Goal: Information Seeking & Learning: Find specific fact

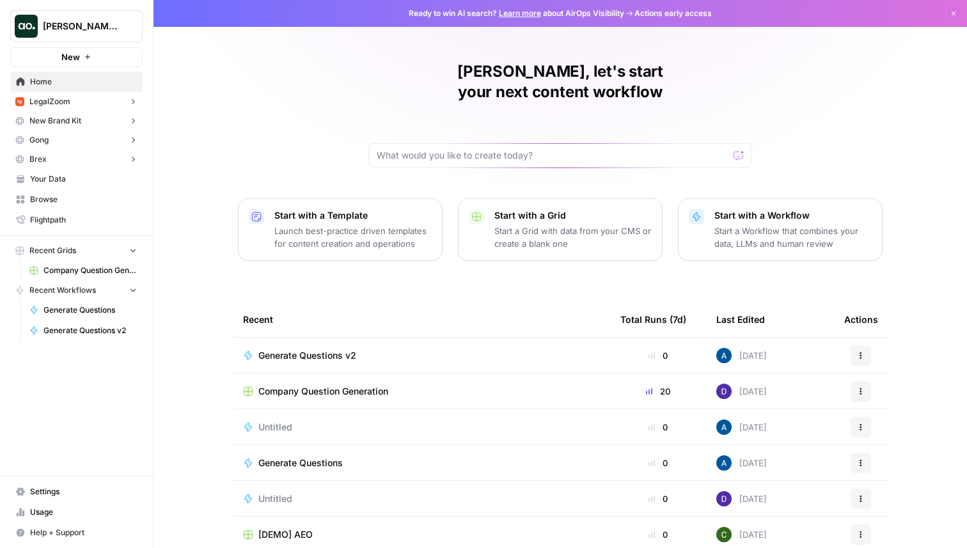
click at [107, 17] on button "[PERSON_NAME] Test" at bounding box center [76, 26] width 132 height 32
type input "k"
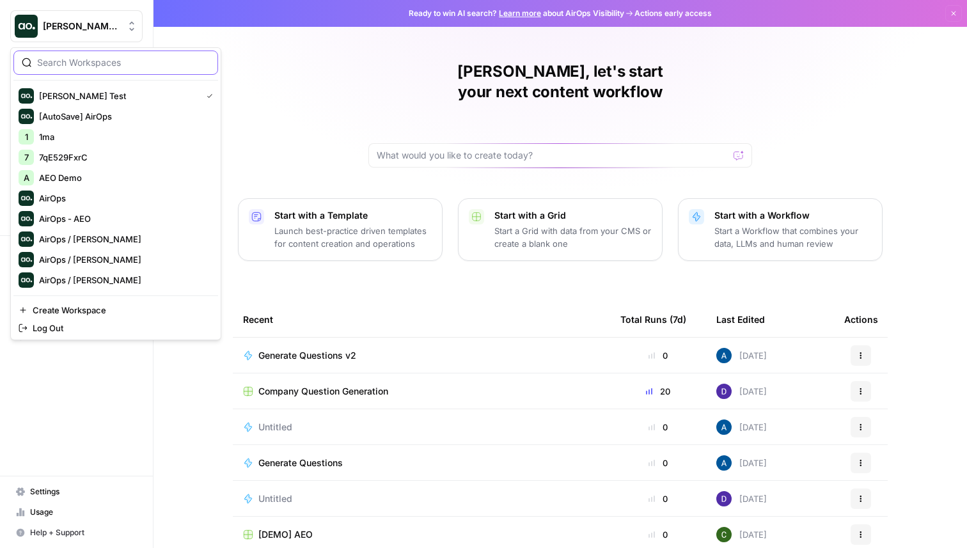
click at [59, 67] on input "search" at bounding box center [123, 62] width 173 height 13
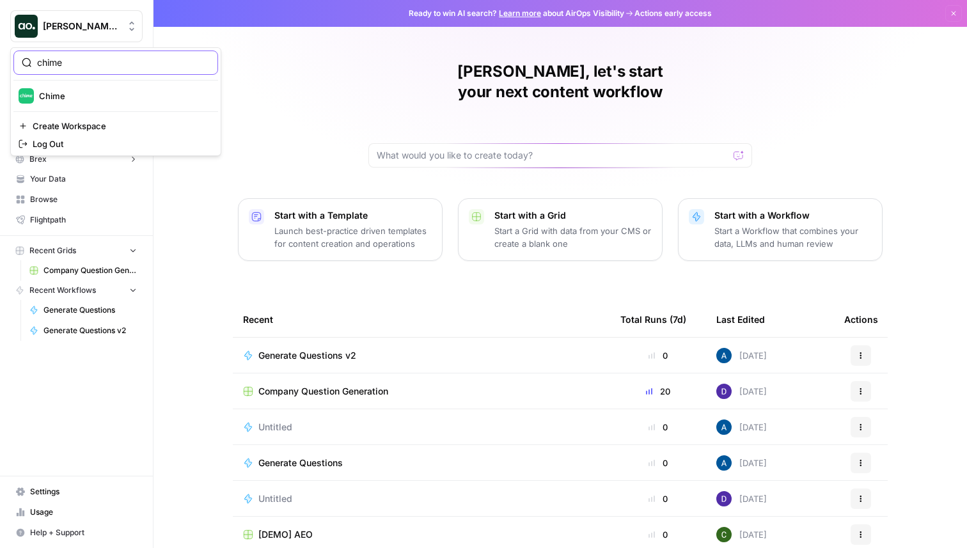
type input "chime"
click at [74, 97] on span "Chime" at bounding box center [123, 96] width 169 height 13
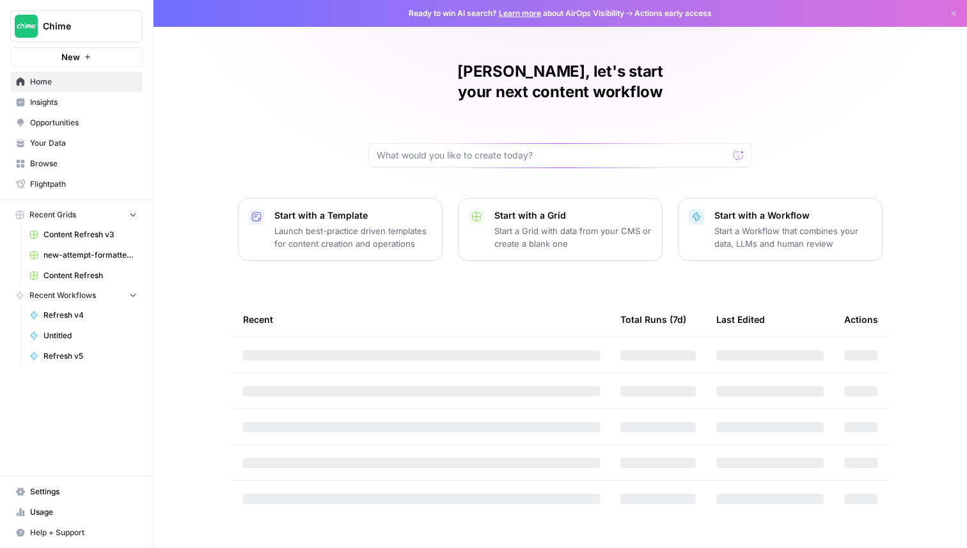
click at [74, 97] on span "Insights" at bounding box center [83, 103] width 107 height 12
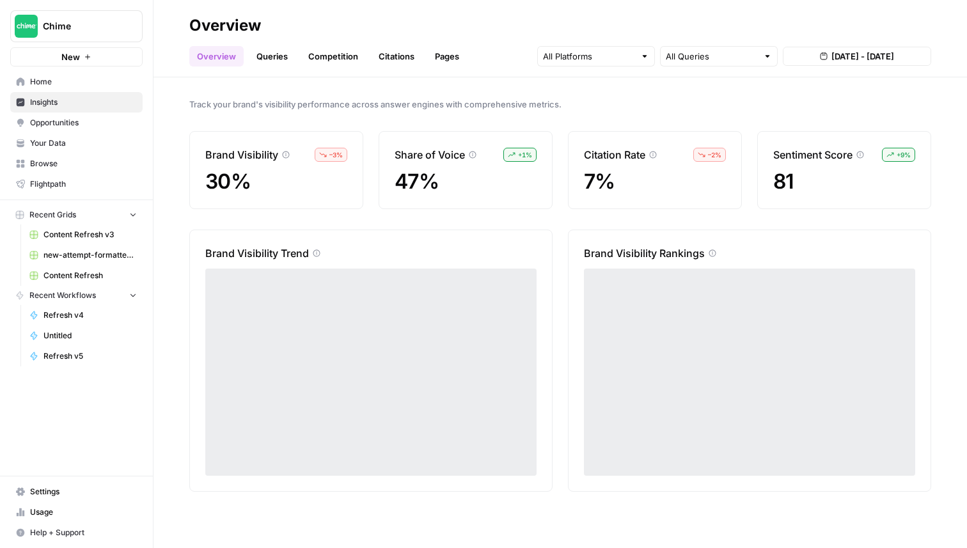
click at [264, 56] on link "Queries" at bounding box center [272, 56] width 47 height 20
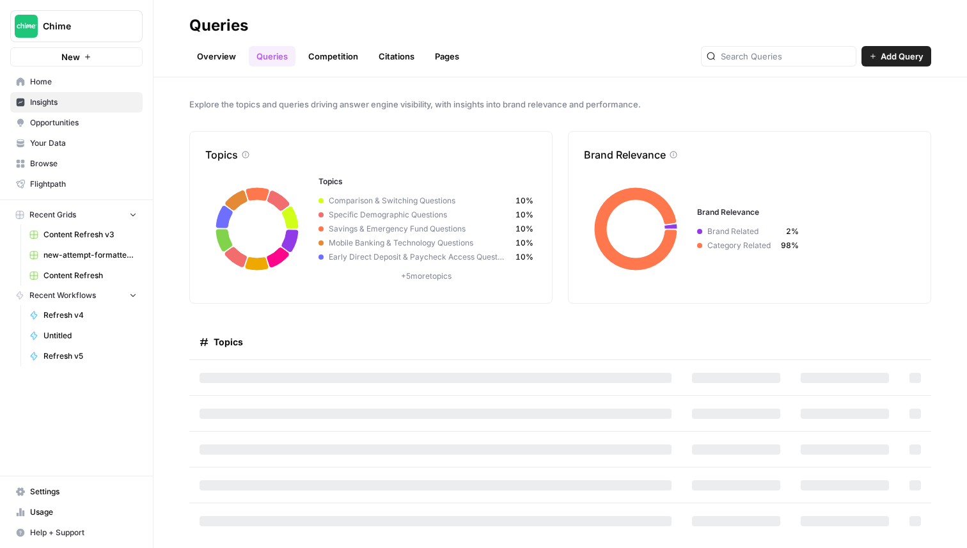
click at [192, 56] on link "Overview" at bounding box center [216, 56] width 54 height 20
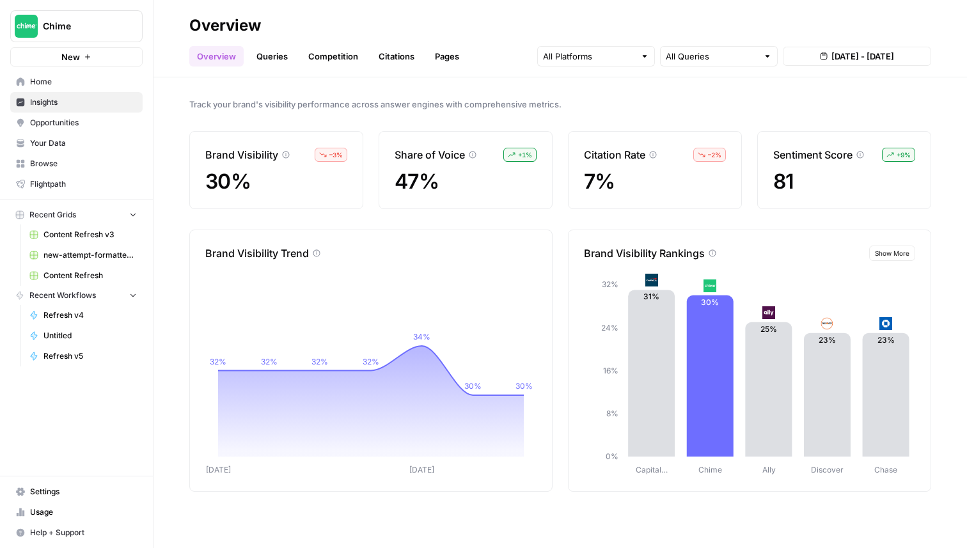
click at [269, 58] on link "Queries" at bounding box center [272, 56] width 47 height 20
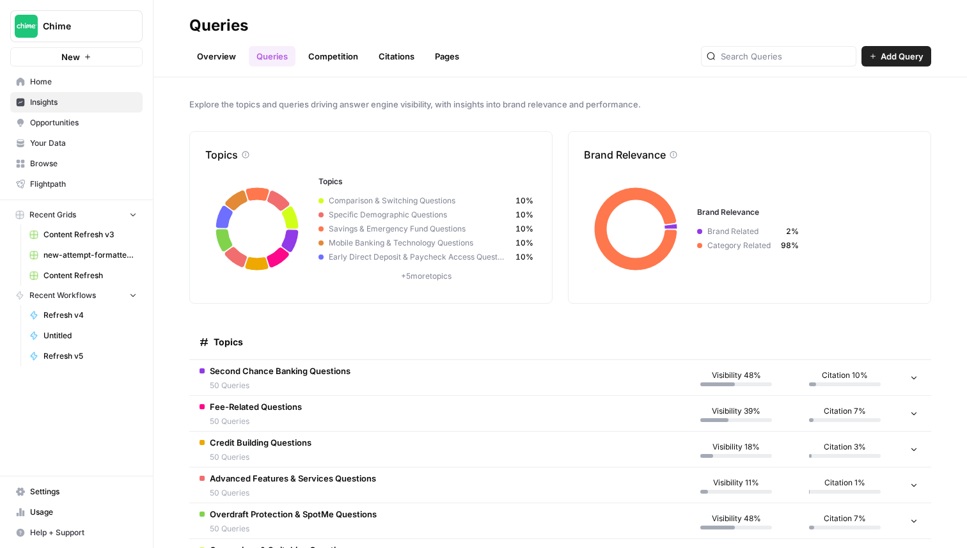
click at [301, 376] on span "Second Chance Banking Questions" at bounding box center [280, 371] width 141 height 13
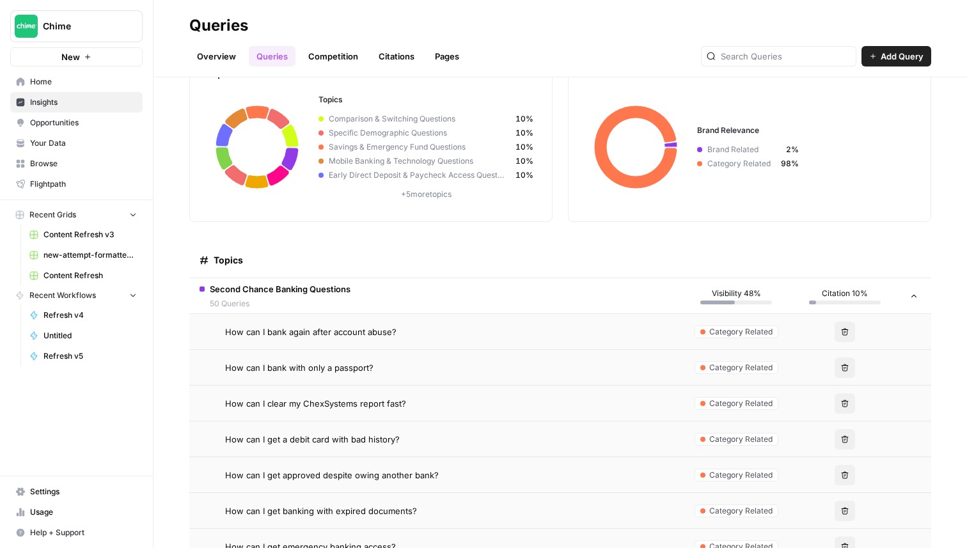
scroll to position [153, 0]
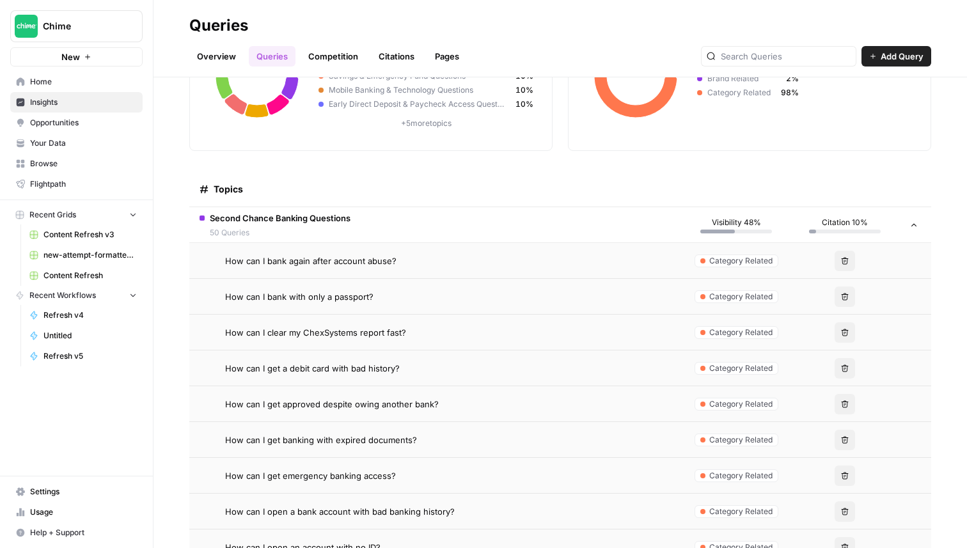
click at [329, 264] on span "How can I bank again after account abuse?" at bounding box center [310, 261] width 171 height 13
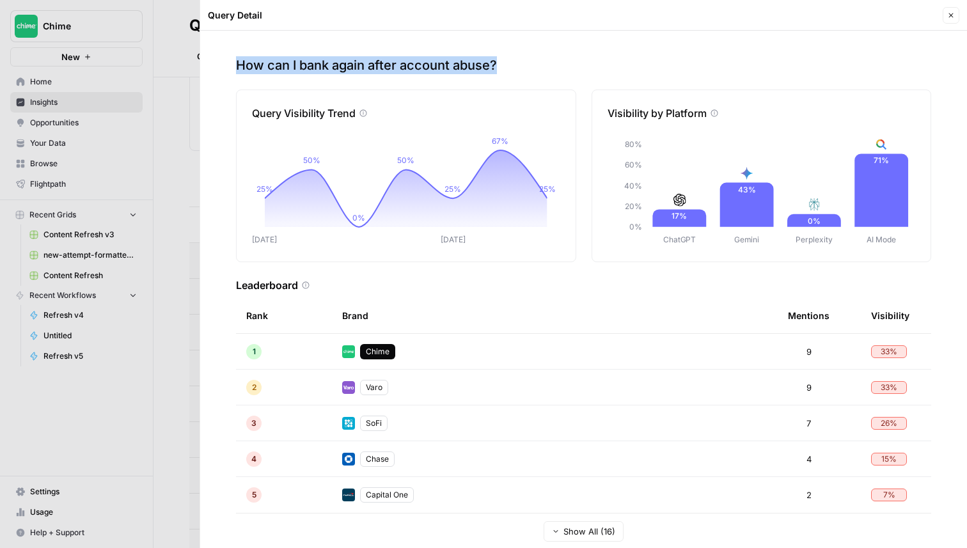
copy p "How can I bank again after account abuse?"
drag, startPoint x: 520, startPoint y: 69, endPoint x: 237, endPoint y: 67, distance: 282.8
click at [237, 67] on p "How can I bank again after account abuse?" at bounding box center [583, 65] width 695 height 18
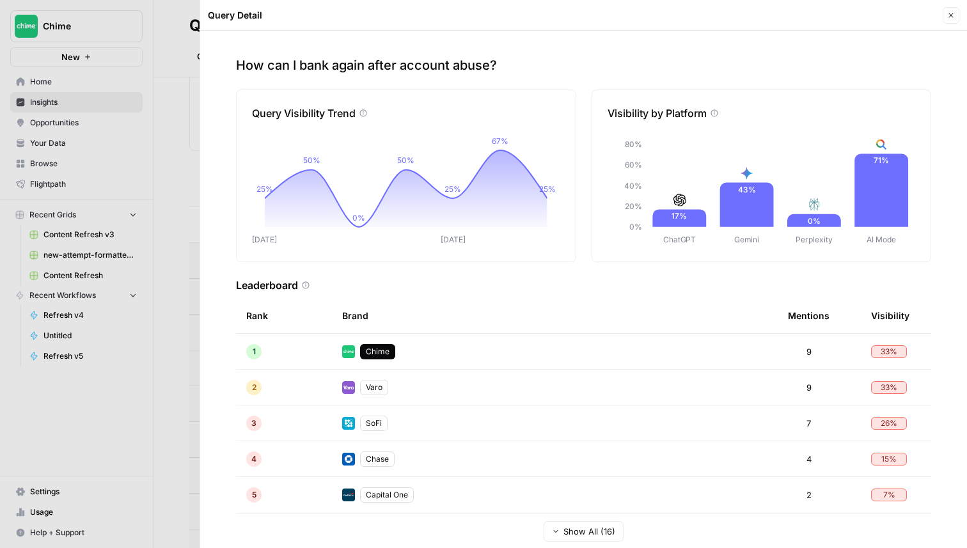
click at [175, 59] on div at bounding box center [483, 274] width 967 height 548
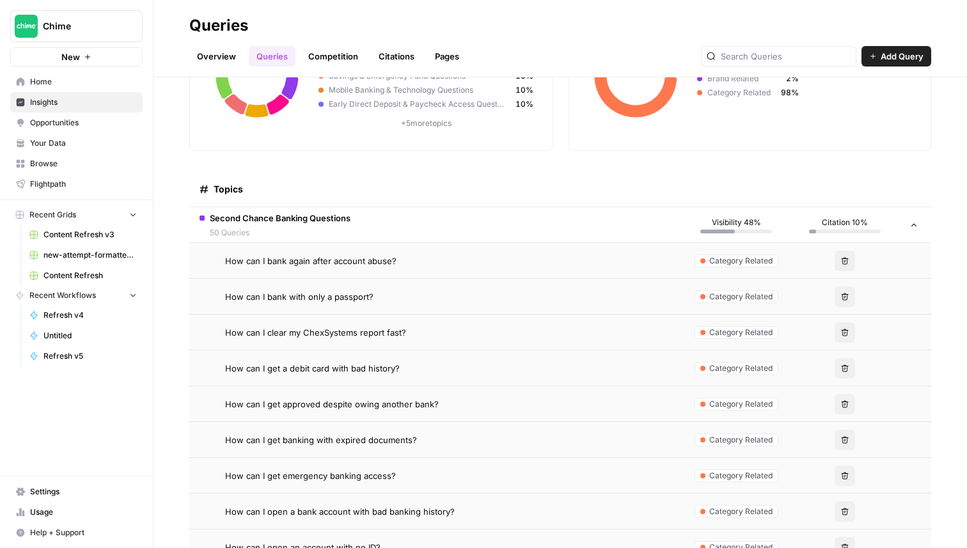
click at [324, 300] on span "How can I bank with only a passport?" at bounding box center [299, 296] width 148 height 13
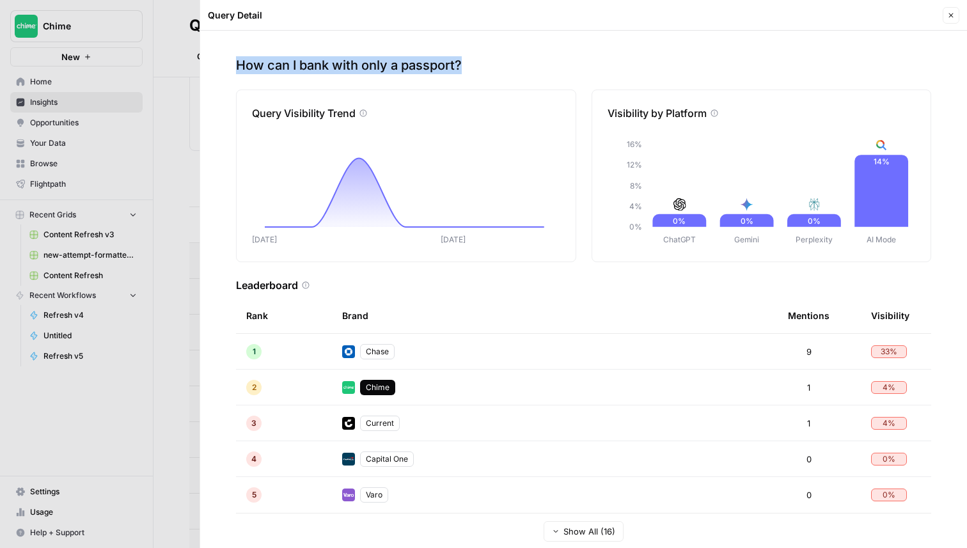
drag, startPoint x: 476, startPoint y: 66, endPoint x: 232, endPoint y: 67, distance: 243.8
click at [232, 67] on div "How can I bank with only a passport? Query Visibility Trend Aug [DATE] Visibili…" at bounding box center [583, 290] width 767 height 518
copy p "How can I bank with only a passport?"
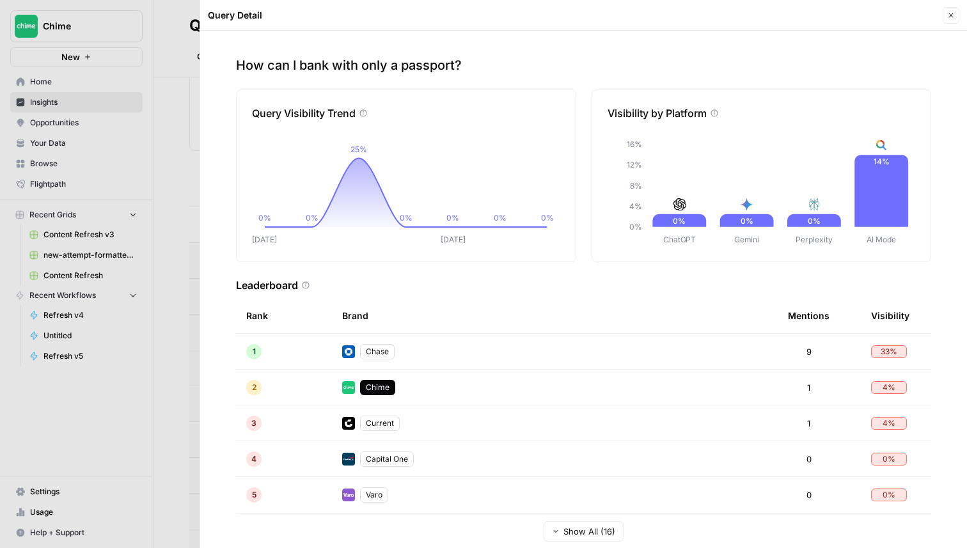
click at [139, 66] on div at bounding box center [483, 274] width 967 height 548
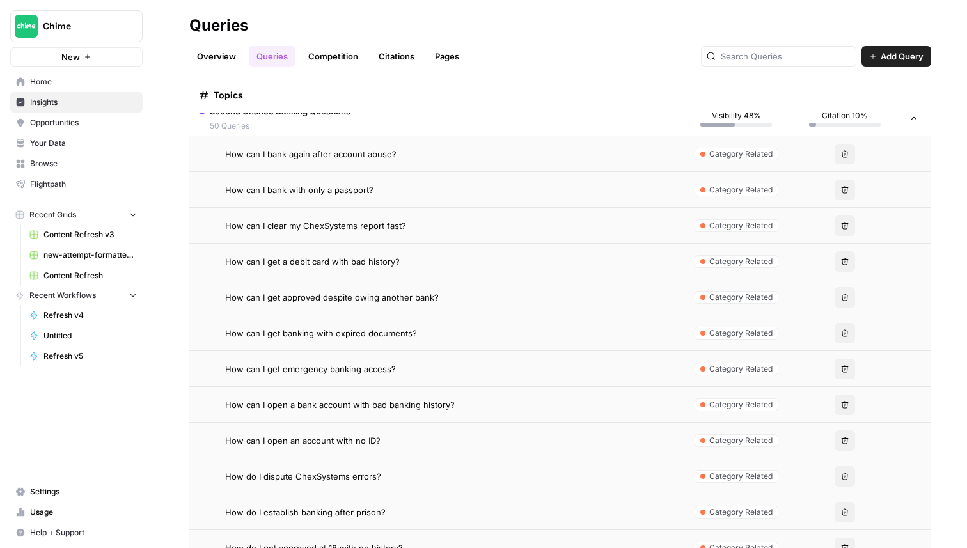
scroll to position [272, 0]
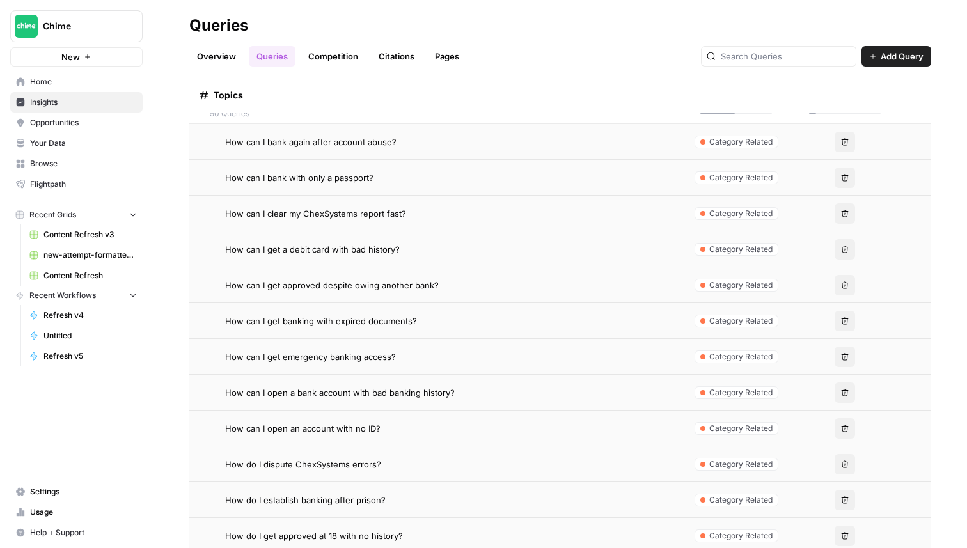
click at [377, 286] on span "How can I get approved despite owing another bank?" at bounding box center [332, 285] width 214 height 13
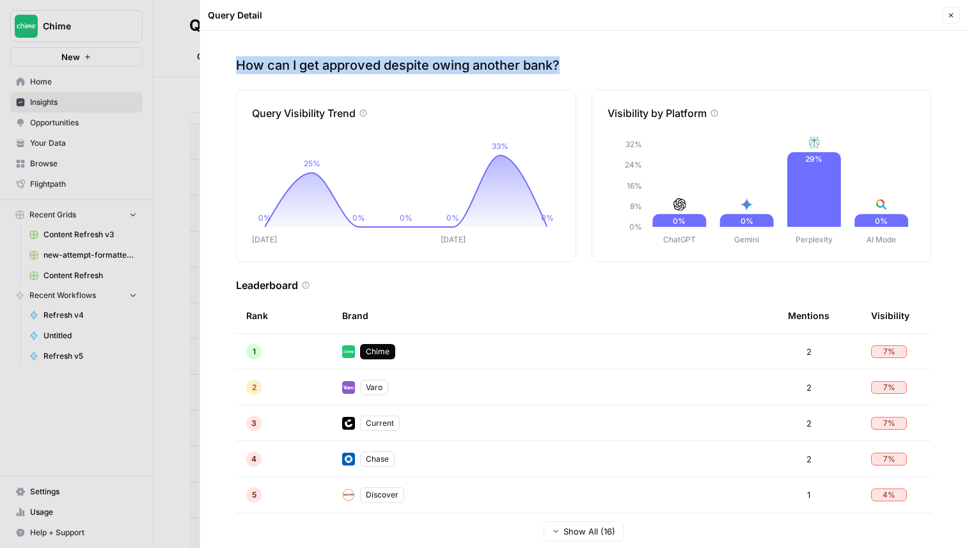
drag, startPoint x: 581, startPoint y: 73, endPoint x: 238, endPoint y: 67, distance: 343.0
click at [237, 67] on p "How can I get approved despite owing another bank?" at bounding box center [583, 65] width 695 height 18
copy p "How can I get approved despite owing another bank?"
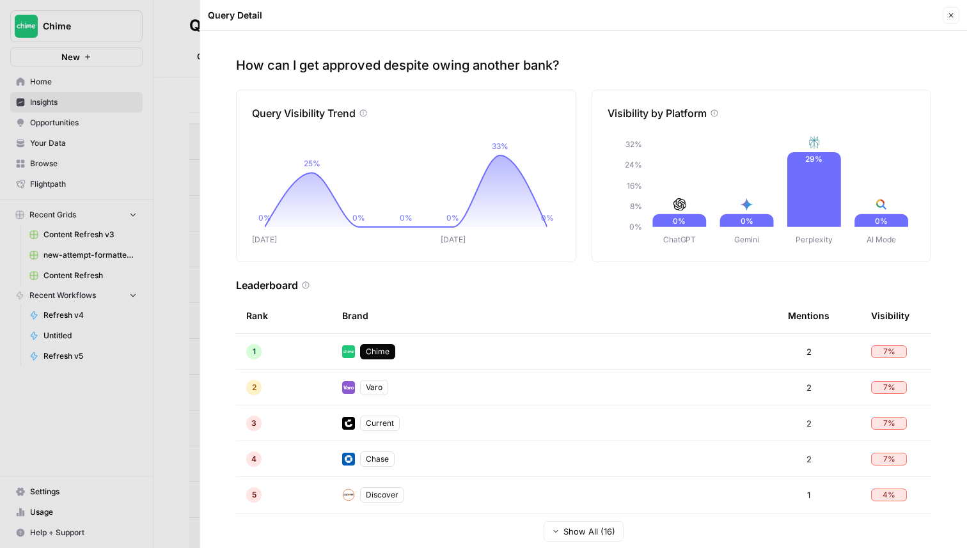
click at [151, 63] on div at bounding box center [483, 274] width 967 height 548
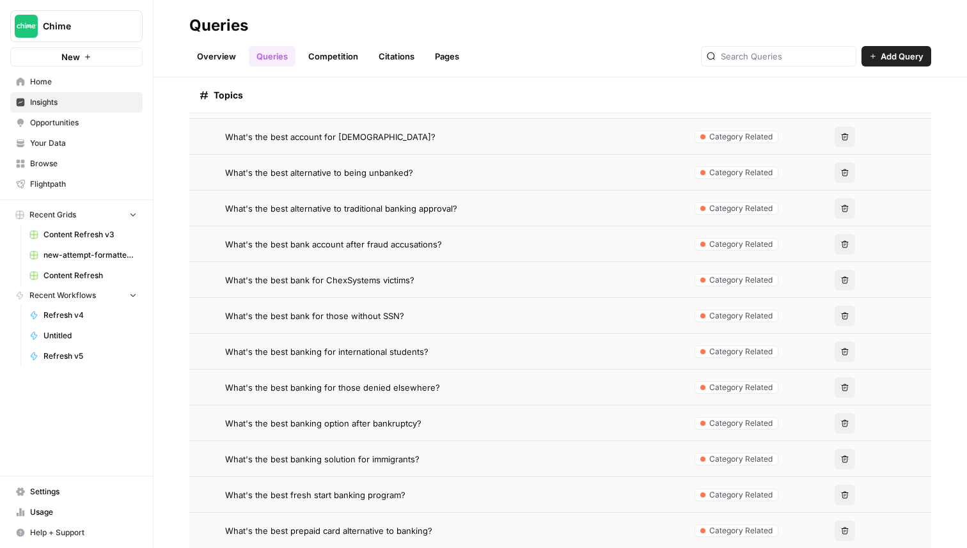
scroll to position [895, 0]
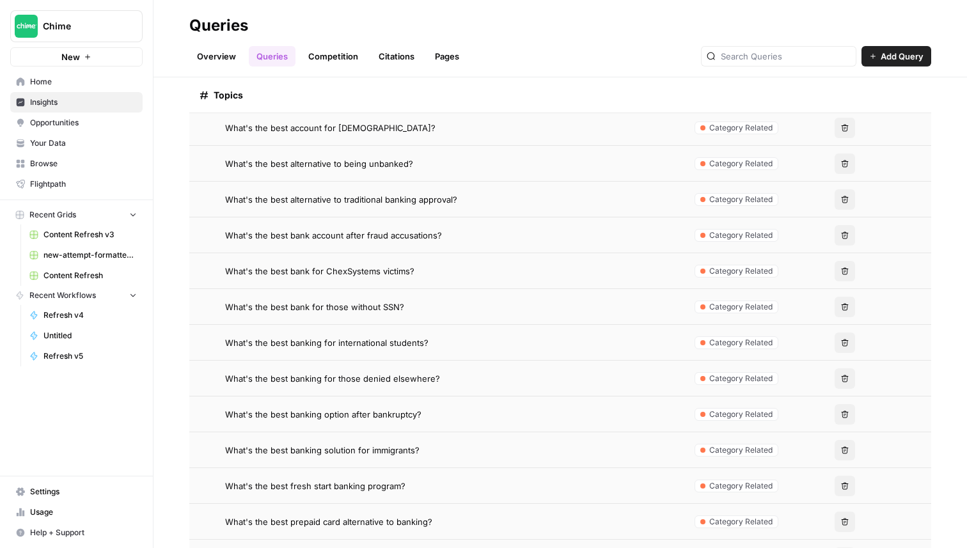
click at [394, 410] on span "What's the best banking option after bankruptcy?" at bounding box center [323, 414] width 196 height 13
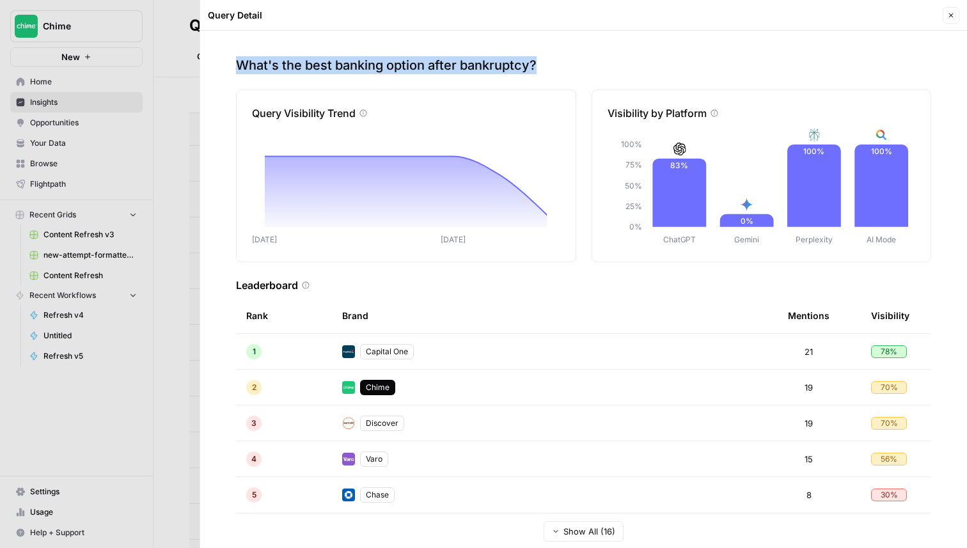
drag, startPoint x: 569, startPoint y: 70, endPoint x: 232, endPoint y: 67, distance: 337.2
click at [232, 67] on div "What's the best banking option after bankruptcy? Query Visibility Trend Aug [DA…" at bounding box center [583, 290] width 767 height 518
copy p "What's the best banking option after bankruptcy?"
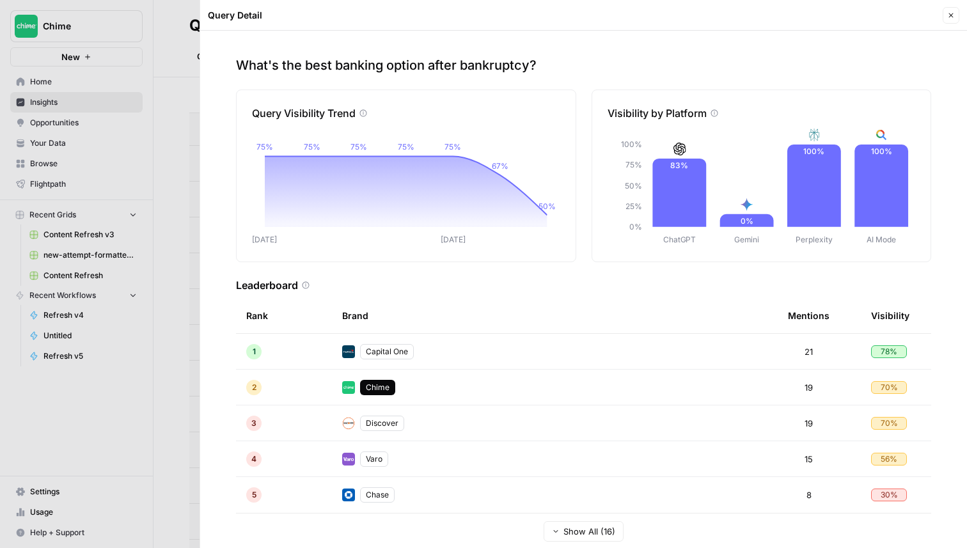
click at [89, 182] on div at bounding box center [483, 274] width 967 height 548
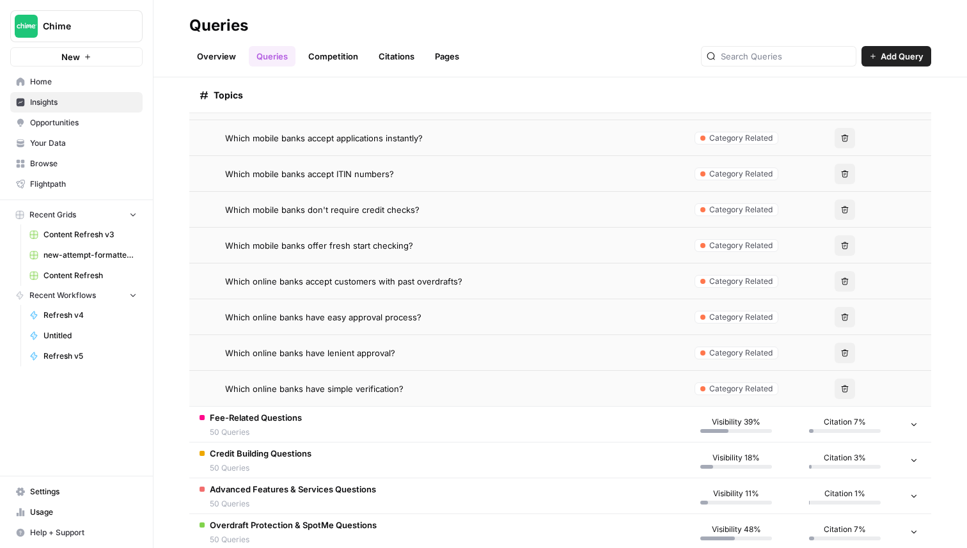
scroll to position [1819, 0]
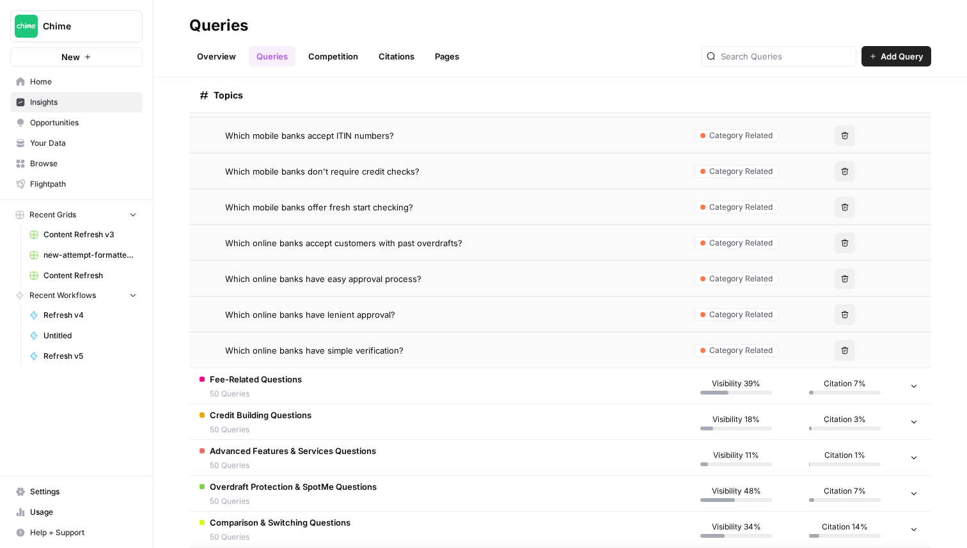
click at [303, 352] on span "Which online banks have simple verification?" at bounding box center [314, 350] width 178 height 13
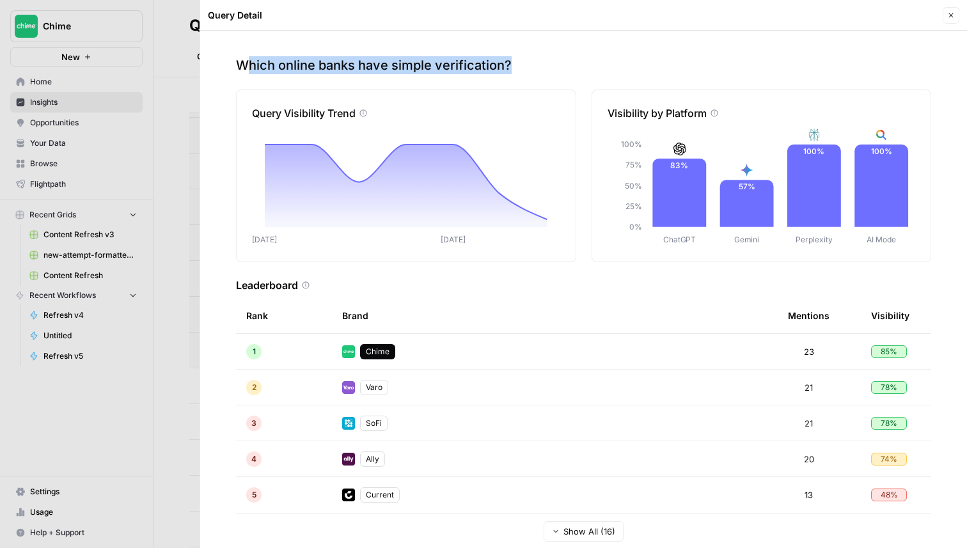
drag, startPoint x: 527, startPoint y: 62, endPoint x: 243, endPoint y: 61, distance: 283.4
click at [243, 61] on p "Which online banks have simple verification?" at bounding box center [583, 65] width 695 height 18
copy p "Which online banks have simple verification?"
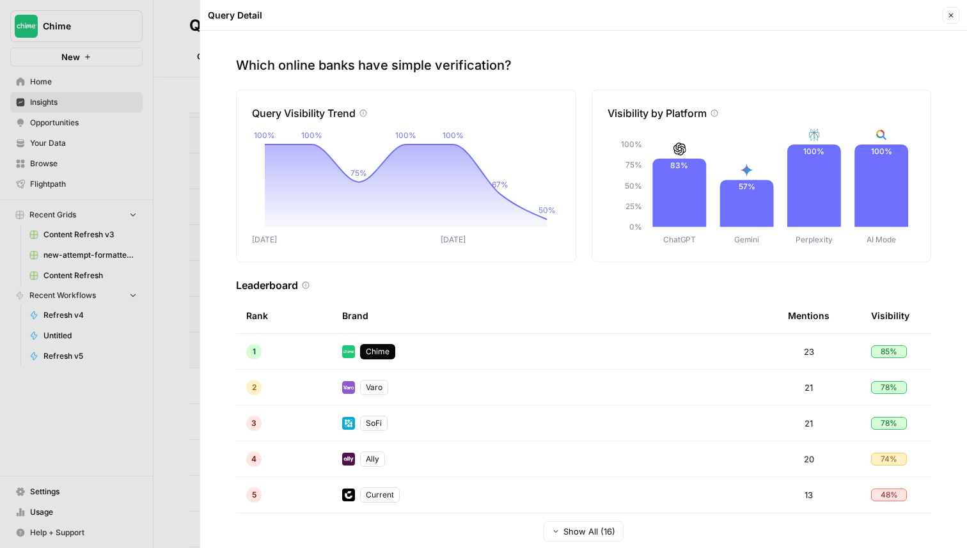
click at [142, 45] on div at bounding box center [483, 274] width 967 height 548
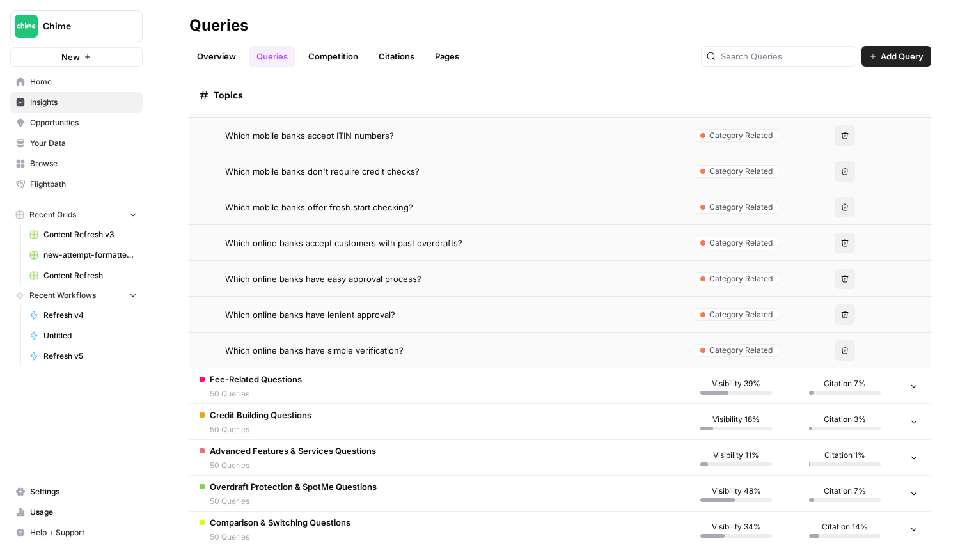
click at [302, 380] on td "Fee-Related Questions 50 Queries" at bounding box center [435, 386] width 493 height 35
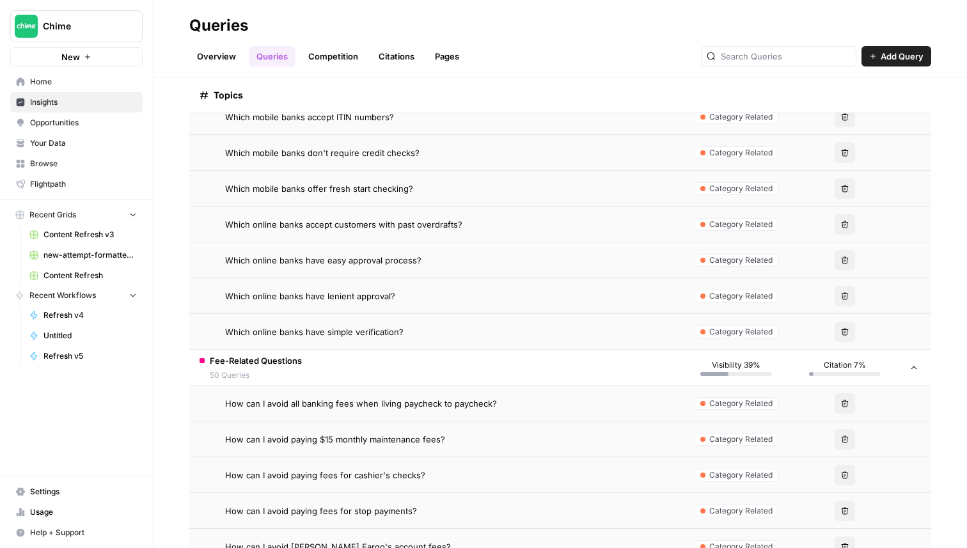
scroll to position [1840, 0]
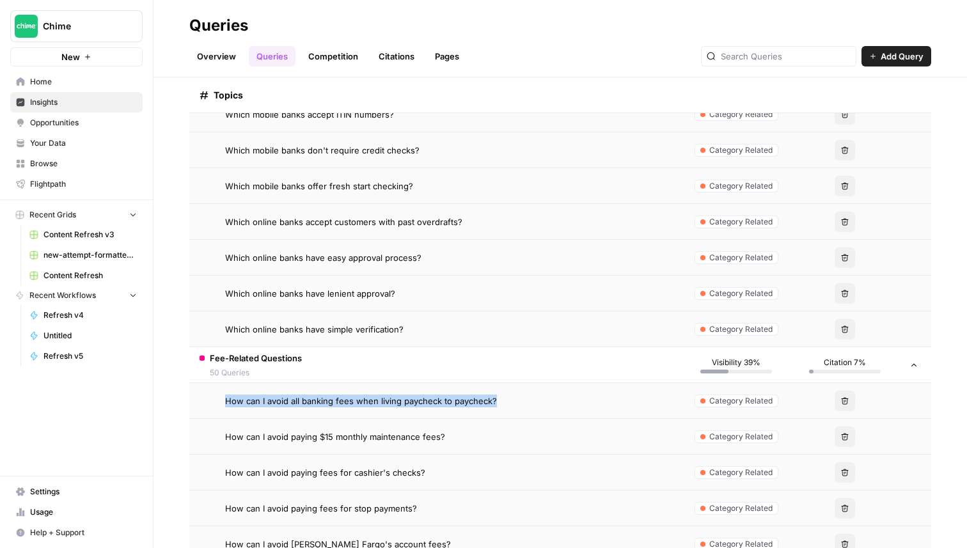
drag, startPoint x: 499, startPoint y: 402, endPoint x: 225, endPoint y: 401, distance: 274.5
click at [224, 401] on div "How can I avoid all banking fees when living paycheck to paycheck?" at bounding box center [436, 401] width 472 height 13
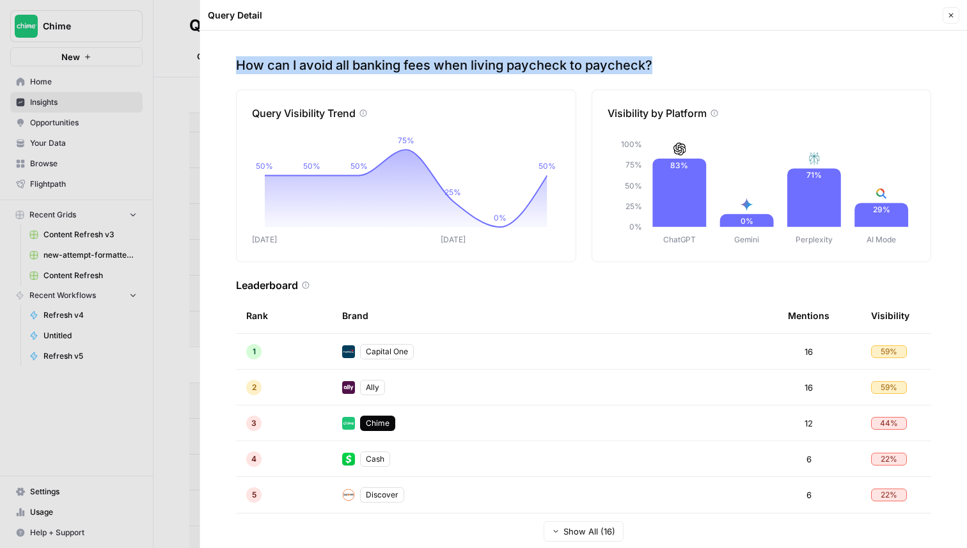
copy p "How can I avoid all banking fees when living paycheck to paycheck?"
drag, startPoint x: 677, startPoint y: 70, endPoint x: 216, endPoint y: 62, distance: 461.3
click at [216, 62] on div "How can I avoid all banking fees when living paycheck to paycheck? Query Visibi…" at bounding box center [583, 290] width 767 height 518
click at [955, 20] on button "Close" at bounding box center [951, 15] width 17 height 17
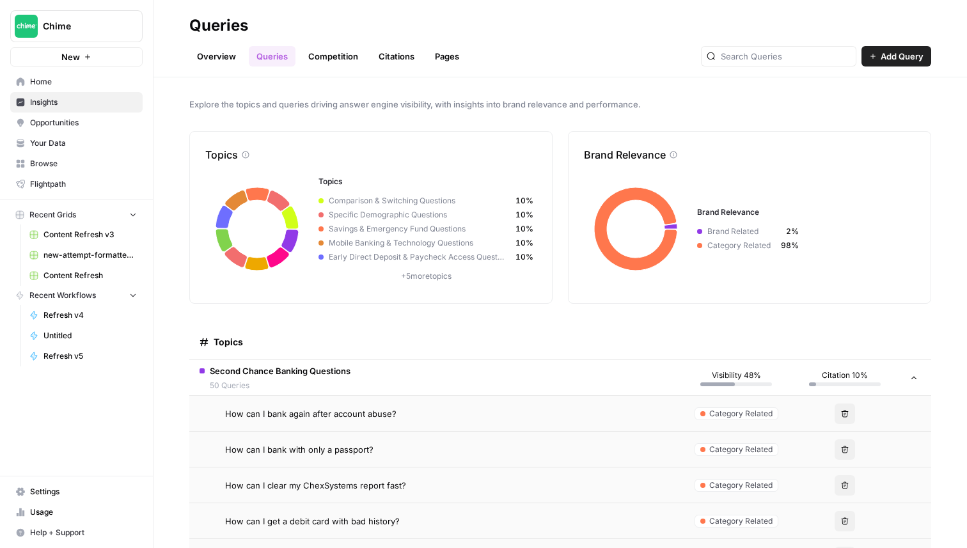
click at [344, 413] on span "How can I bank again after account abuse?" at bounding box center [310, 414] width 171 height 13
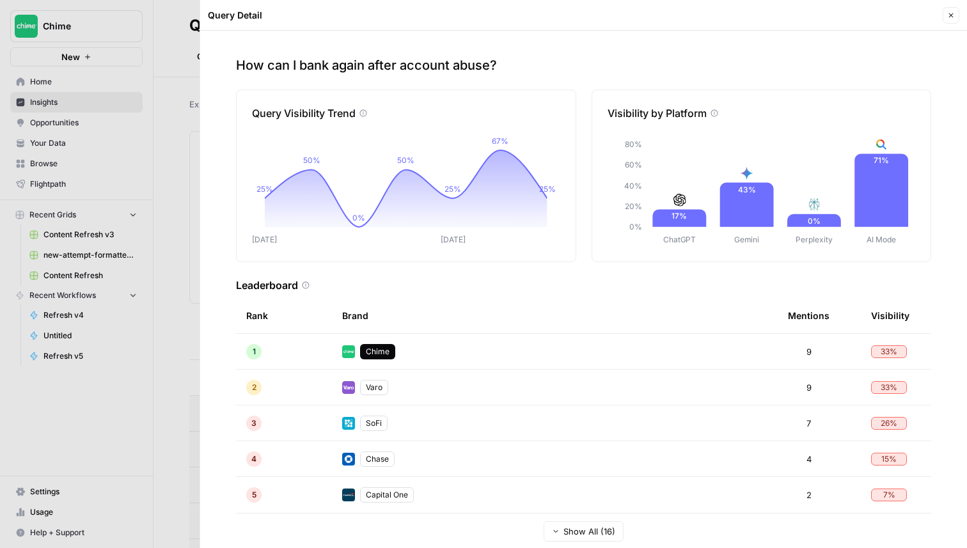
click at [127, 115] on div at bounding box center [483, 274] width 967 height 548
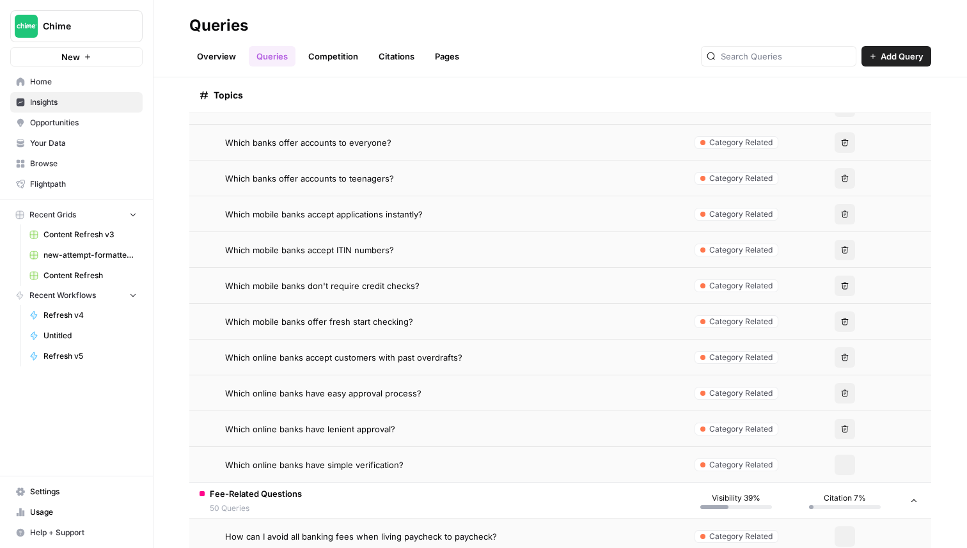
scroll to position [1963, 0]
